Goal: Task Accomplishment & Management: Use online tool/utility

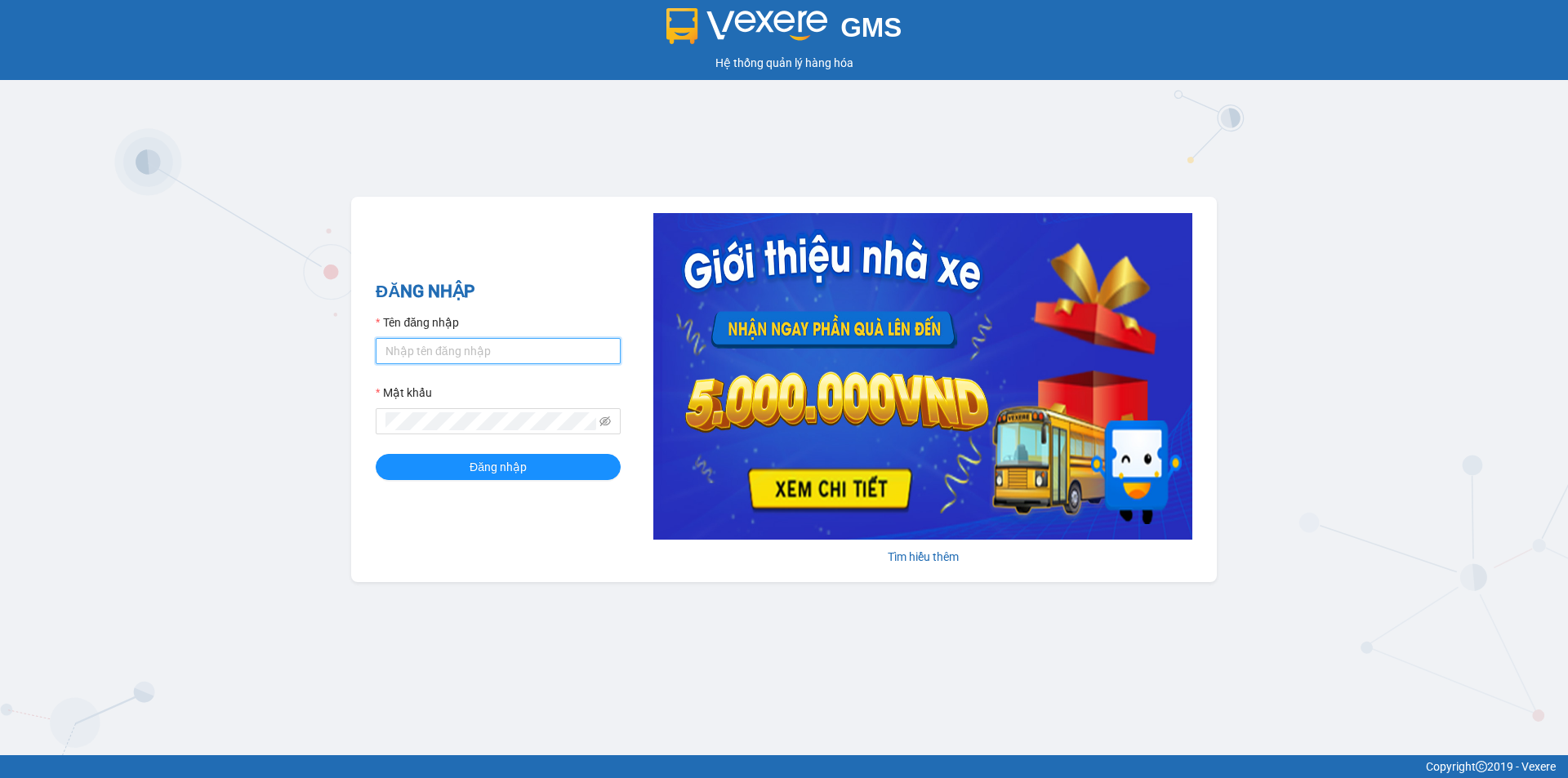
click at [488, 344] on input "Tên đăng nhập" at bounding box center [498, 352] width 245 height 26
type input "L"
type input "l"
click at [562, 344] on input "Tên đăng nhập" at bounding box center [498, 352] width 245 height 26
drag, startPoint x: 426, startPoint y: 351, endPoint x: 231, endPoint y: 346, distance: 195.1
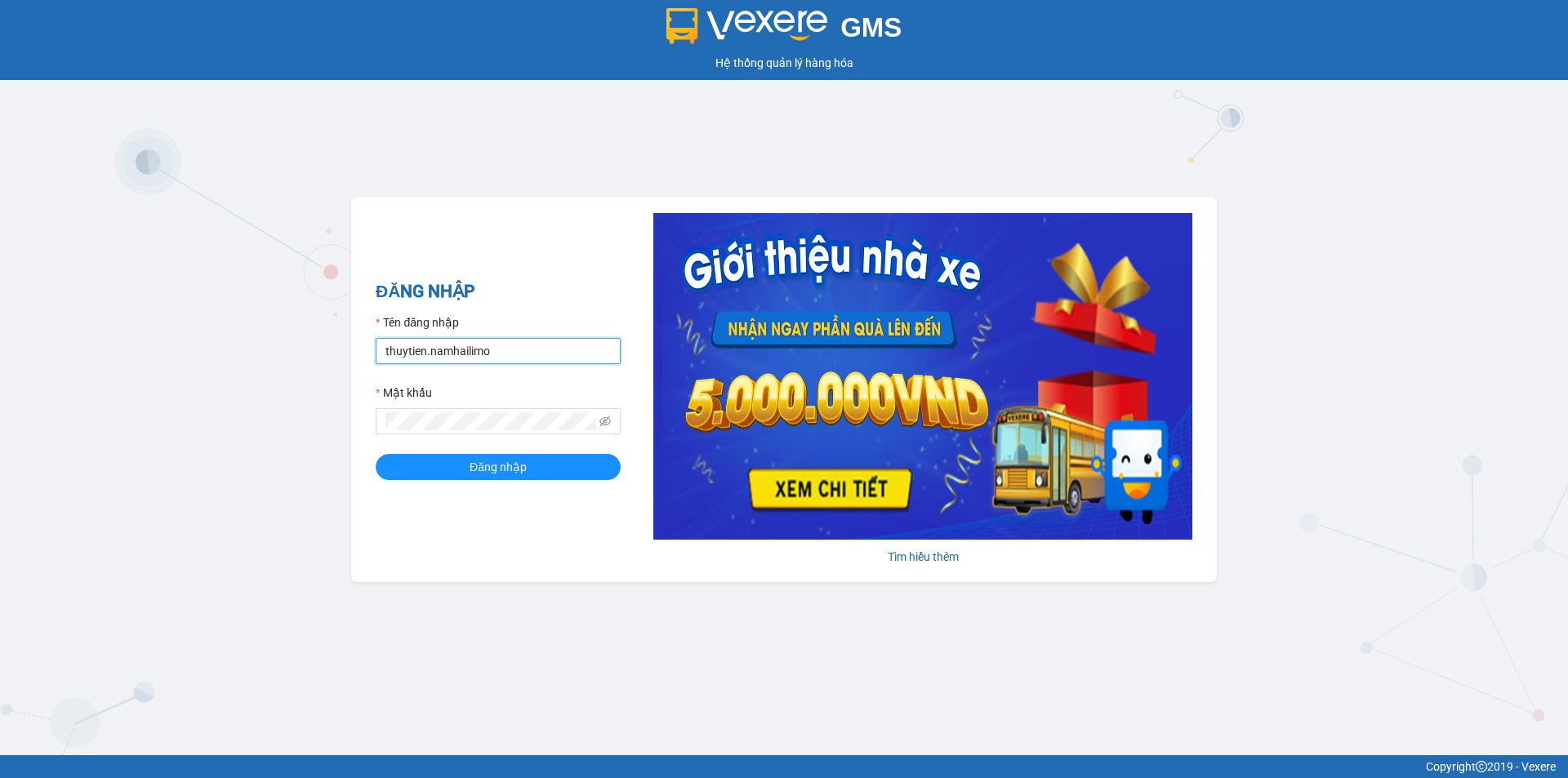
click at [231, 350] on div "GMS Hệ thống quản lý hàng hóa ĐĂNG NHẬP Tên đăng nhập thuytien.[PERSON_NAME] kh…" at bounding box center [784, 377] width 1568 height 755
type input "lehoangvi.namhailimo"
click at [376, 454] on button "Đăng nhập" at bounding box center [498, 467] width 245 height 26
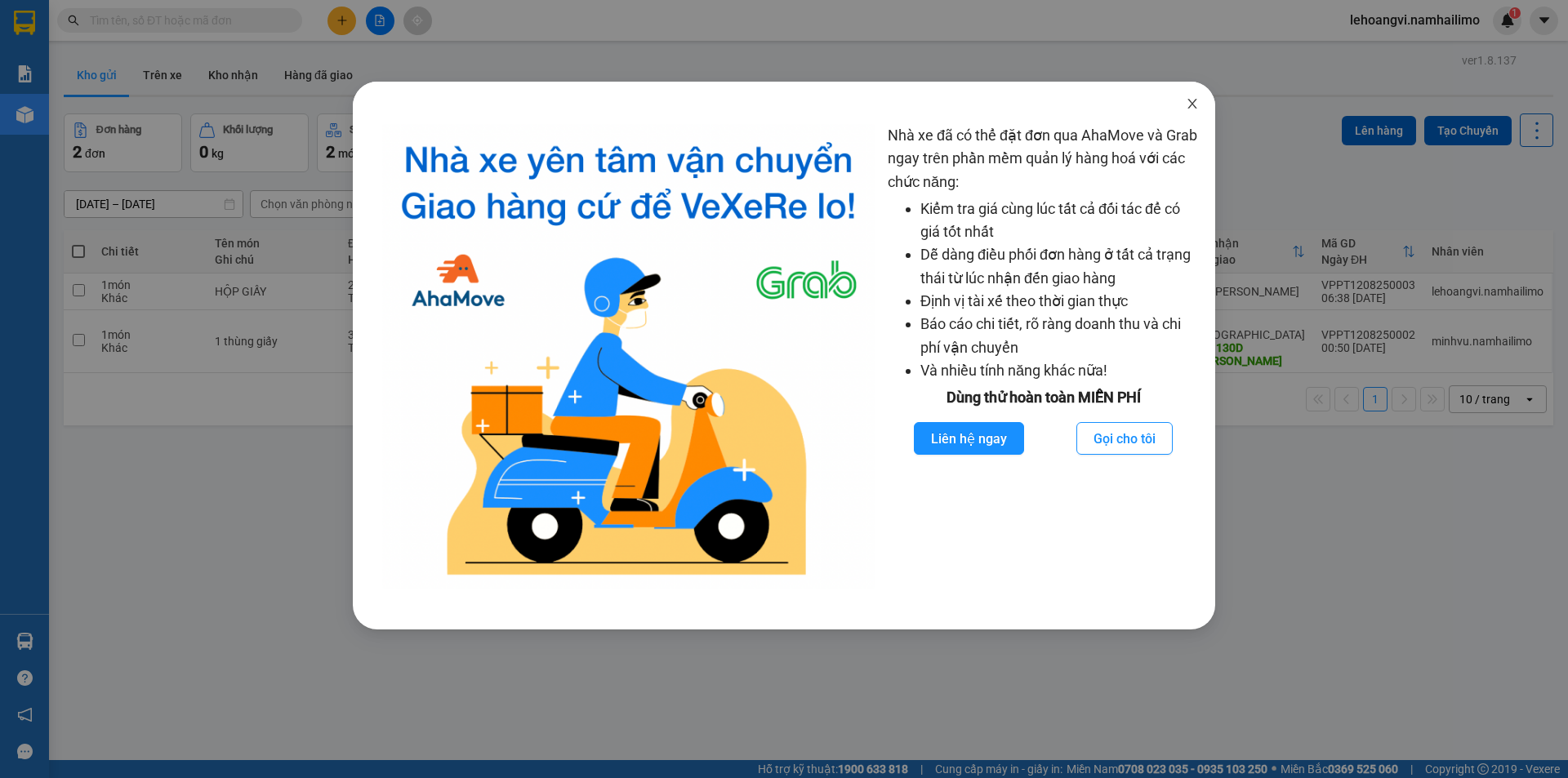
drag, startPoint x: 1202, startPoint y: 100, endPoint x: 592, endPoint y: 129, distance: 610.7
click at [1202, 100] on span "Close" at bounding box center [1192, 105] width 46 height 46
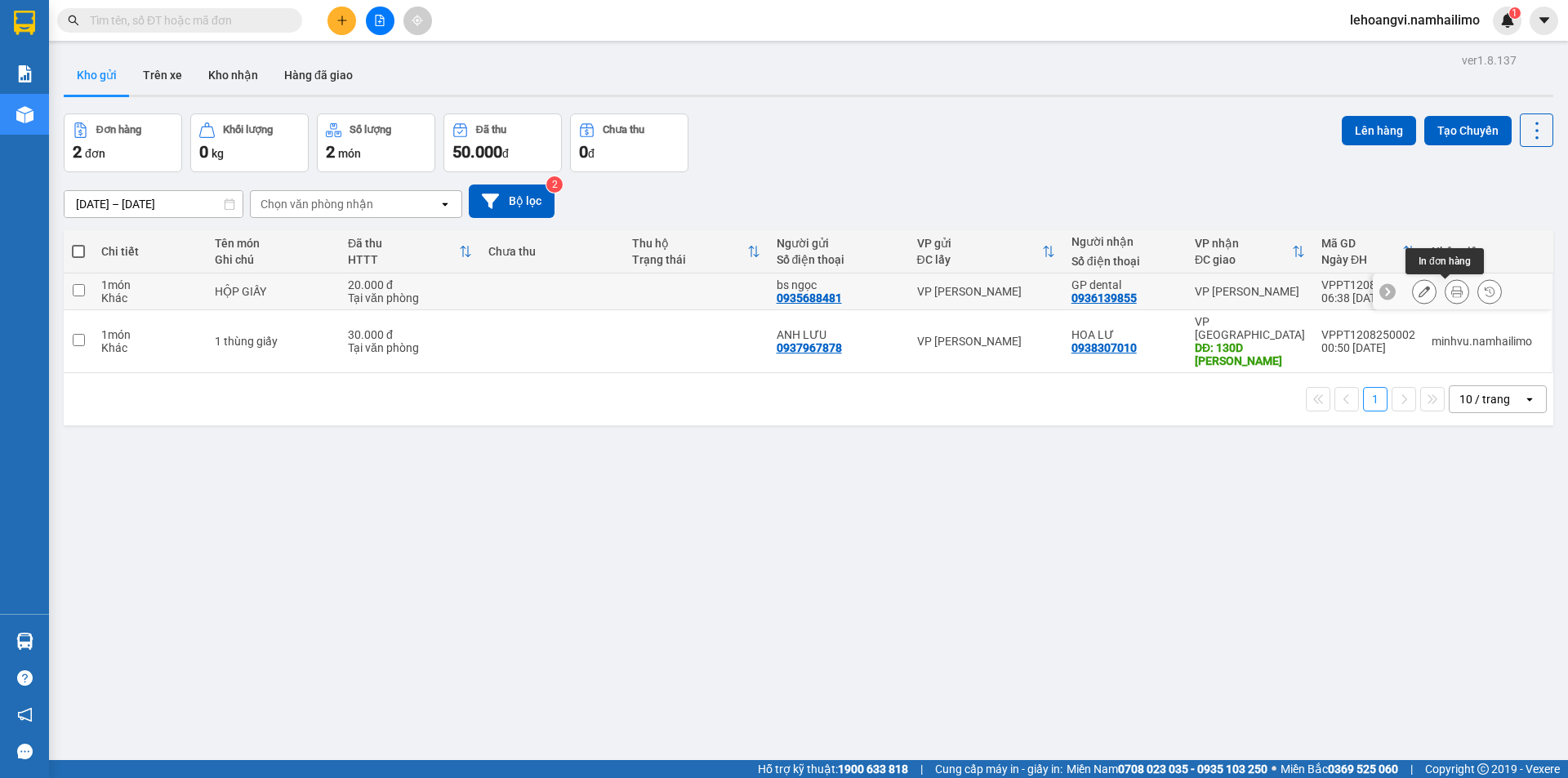
click at [1452, 291] on icon at bounding box center [1458, 291] width 12 height 12
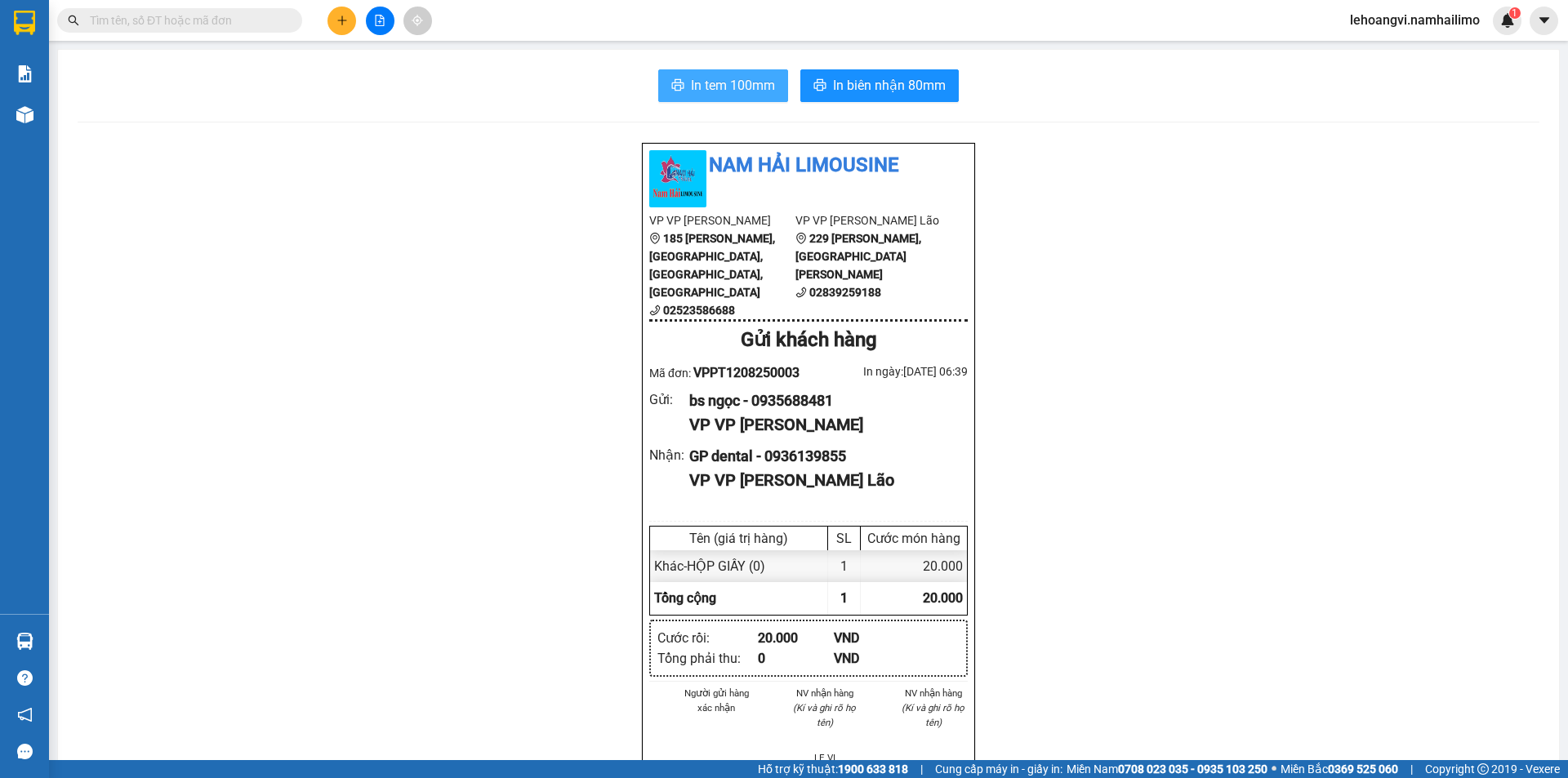
click at [720, 82] on span "In tem 100mm" at bounding box center [733, 85] width 84 height 21
click at [1398, 30] on span "lehoangvi.namhailimo" at bounding box center [1415, 20] width 156 height 21
click at [1394, 51] on span "Đăng xuất" at bounding box center [1422, 51] width 122 height 18
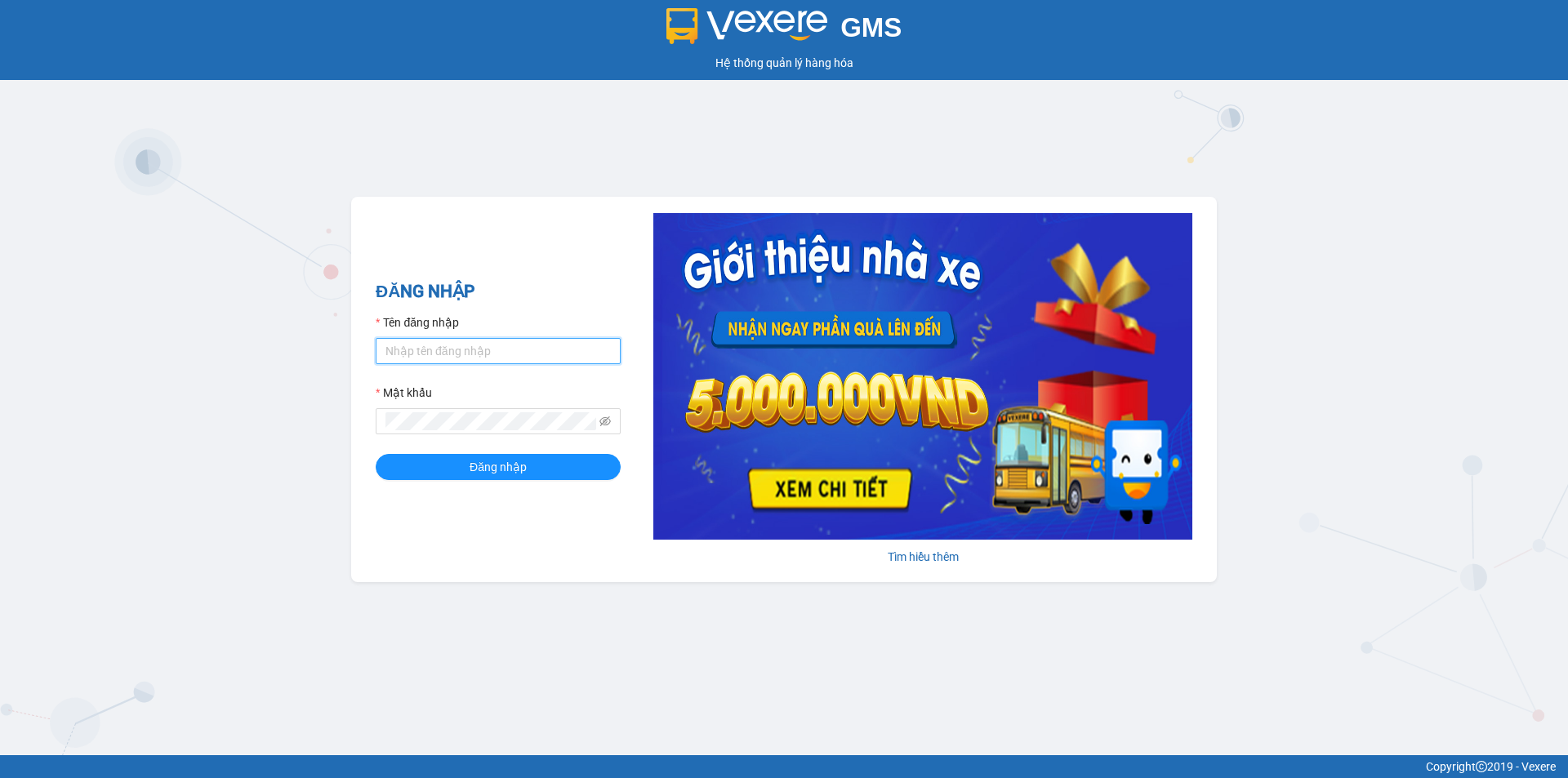
click at [503, 339] on input "Tên đăng nhập" at bounding box center [498, 352] width 245 height 26
click at [414, 533] on div "ĐĂNG NHẬP Tên đăng nhập Mật khẩu Đăng nhập Tìm hiểu thêm" at bounding box center [784, 389] width 866 height 385
